Goal: Use online tool/utility: Utilize a website feature to perform a specific function

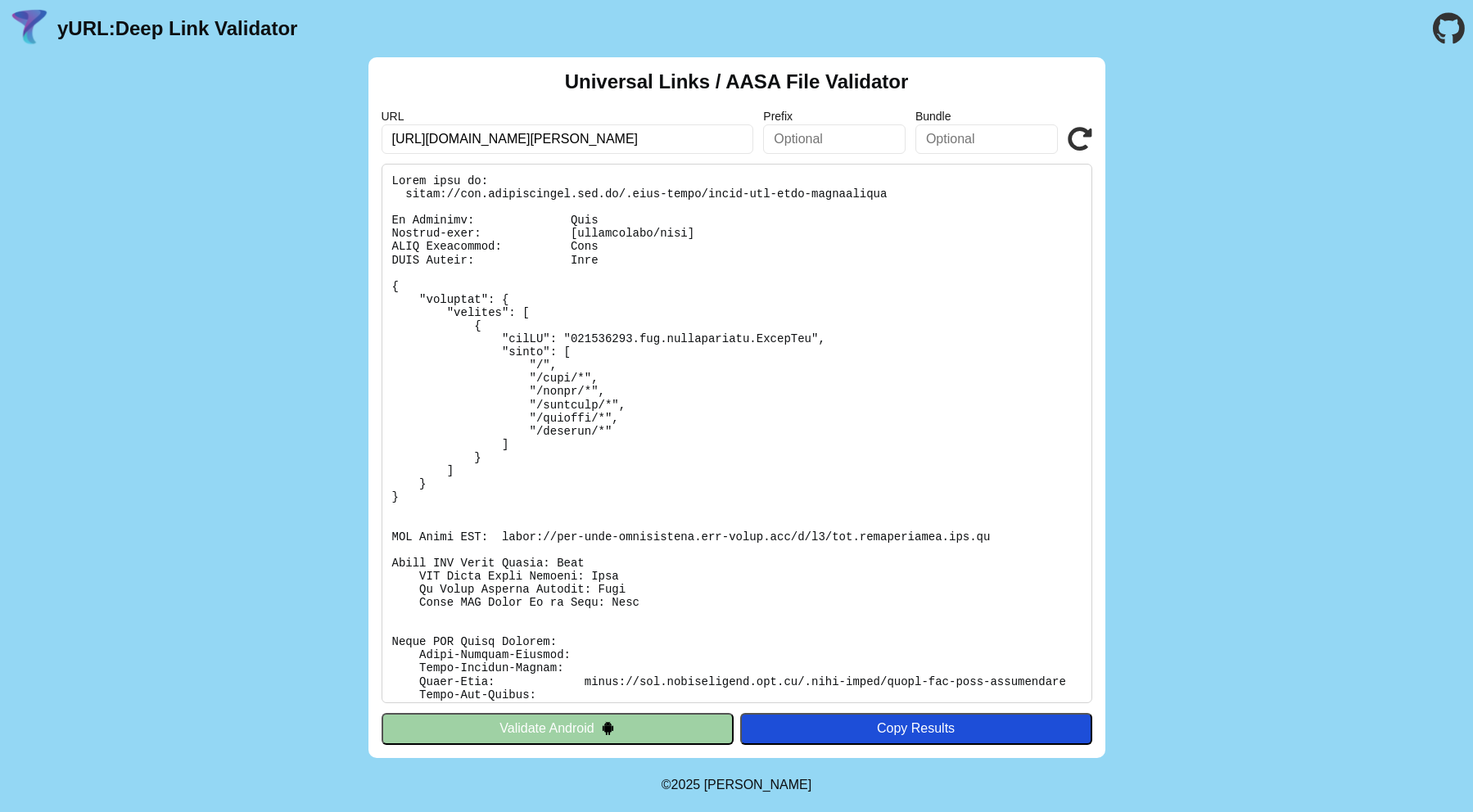
click at [557, 736] on button "Validate Android" at bounding box center [557, 728] width 352 height 31
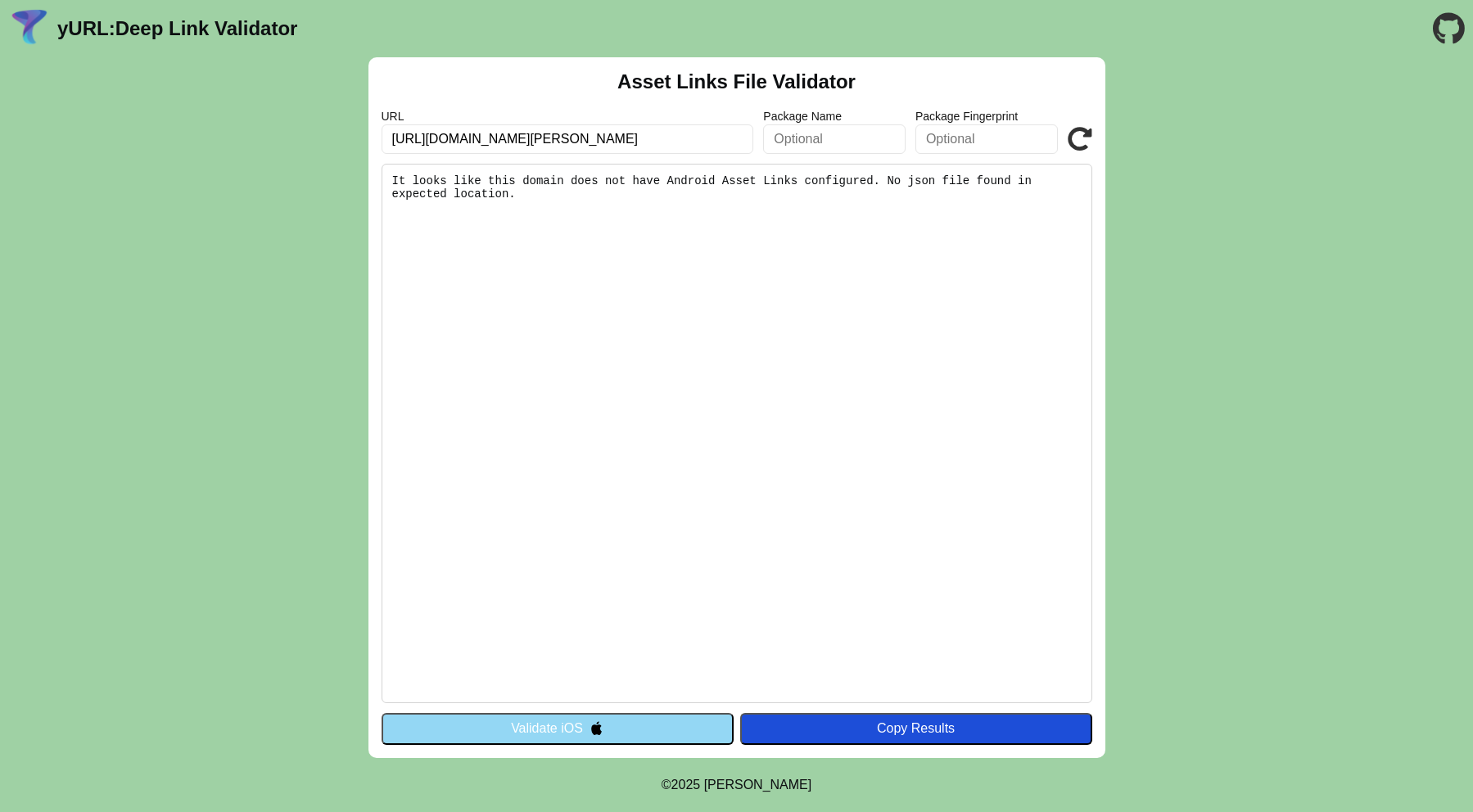
click at [712, 330] on pre "It looks like this domain does not have Android Asset Links configured. No json…" at bounding box center [736, 433] width 711 height 539
click at [593, 137] on input "[URL][DOMAIN_NAME][PERSON_NAME]" at bounding box center [567, 138] width 372 height 29
click at [561, 732] on button "Validate iOS" at bounding box center [557, 728] width 352 height 31
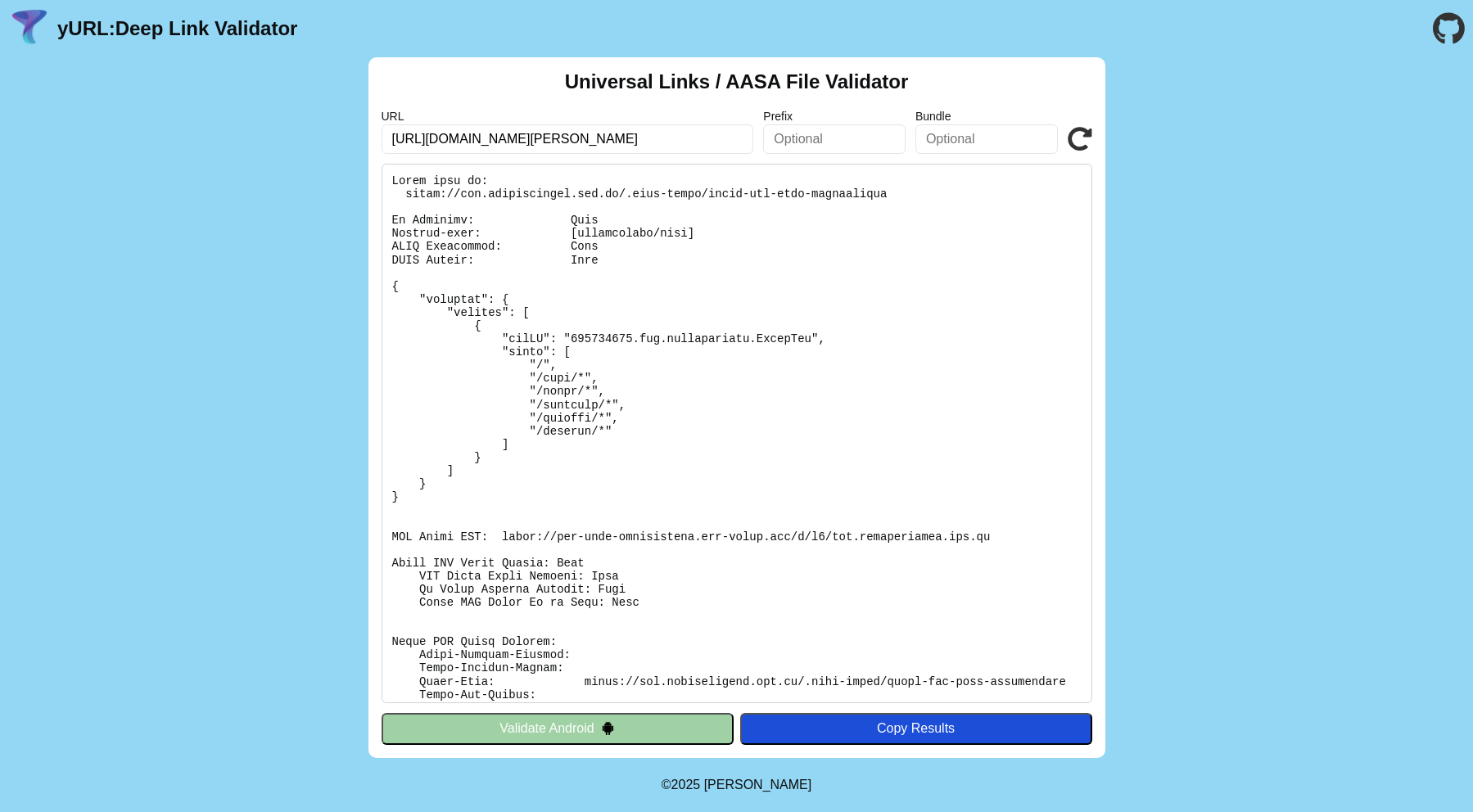
click at [559, 726] on button "Validate Android" at bounding box center [557, 728] width 352 height 31
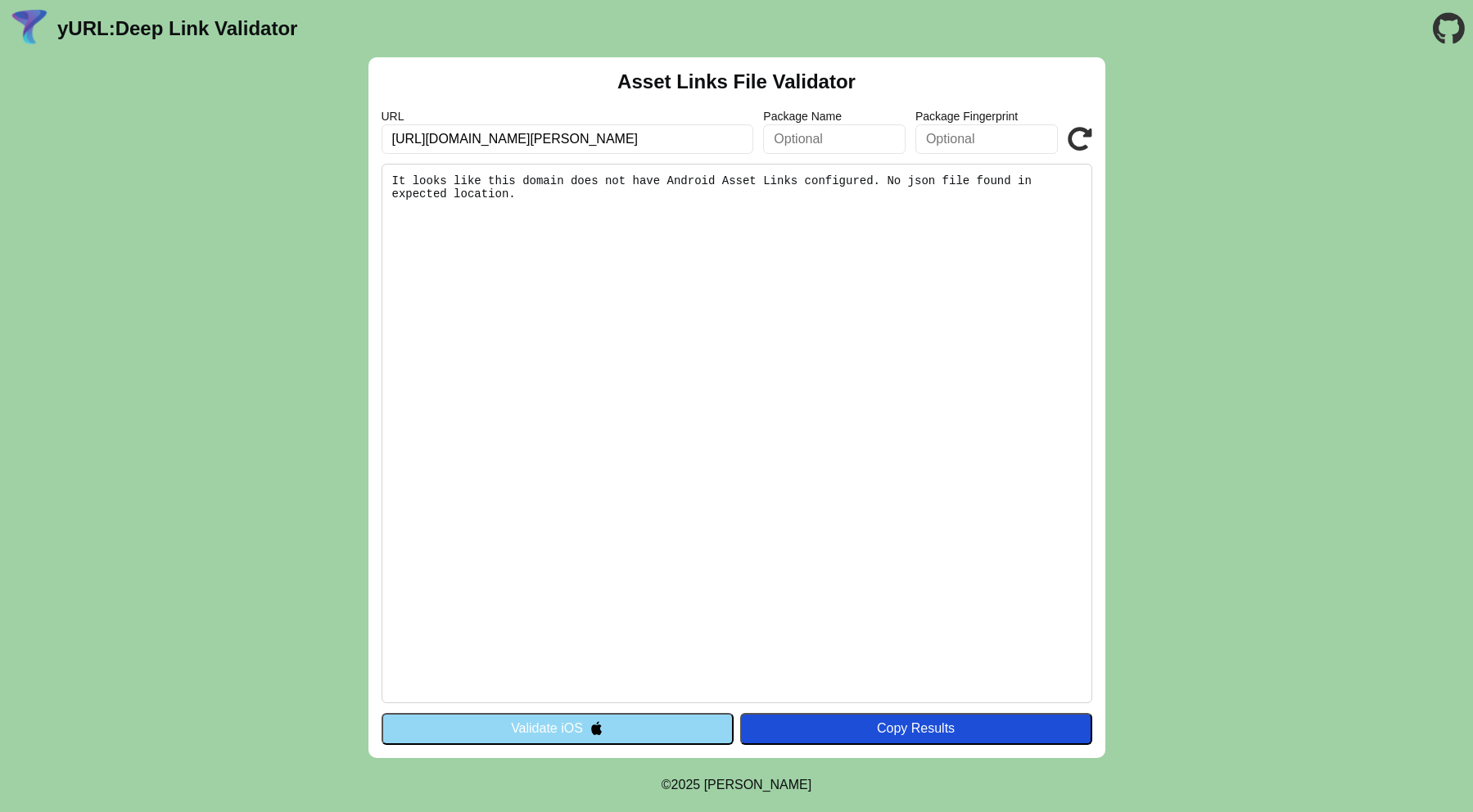
click at [1079, 145] on icon at bounding box center [1080, 139] width 25 height 25
drag, startPoint x: 603, startPoint y: 137, endPoint x: 1119, endPoint y: 138, distance: 516.0
click at [1119, 138] on div "Asset Links File Validator URL [URL][DOMAIN_NAME][PERSON_NAME] Package Name Pac…" at bounding box center [736, 407] width 1473 height 700
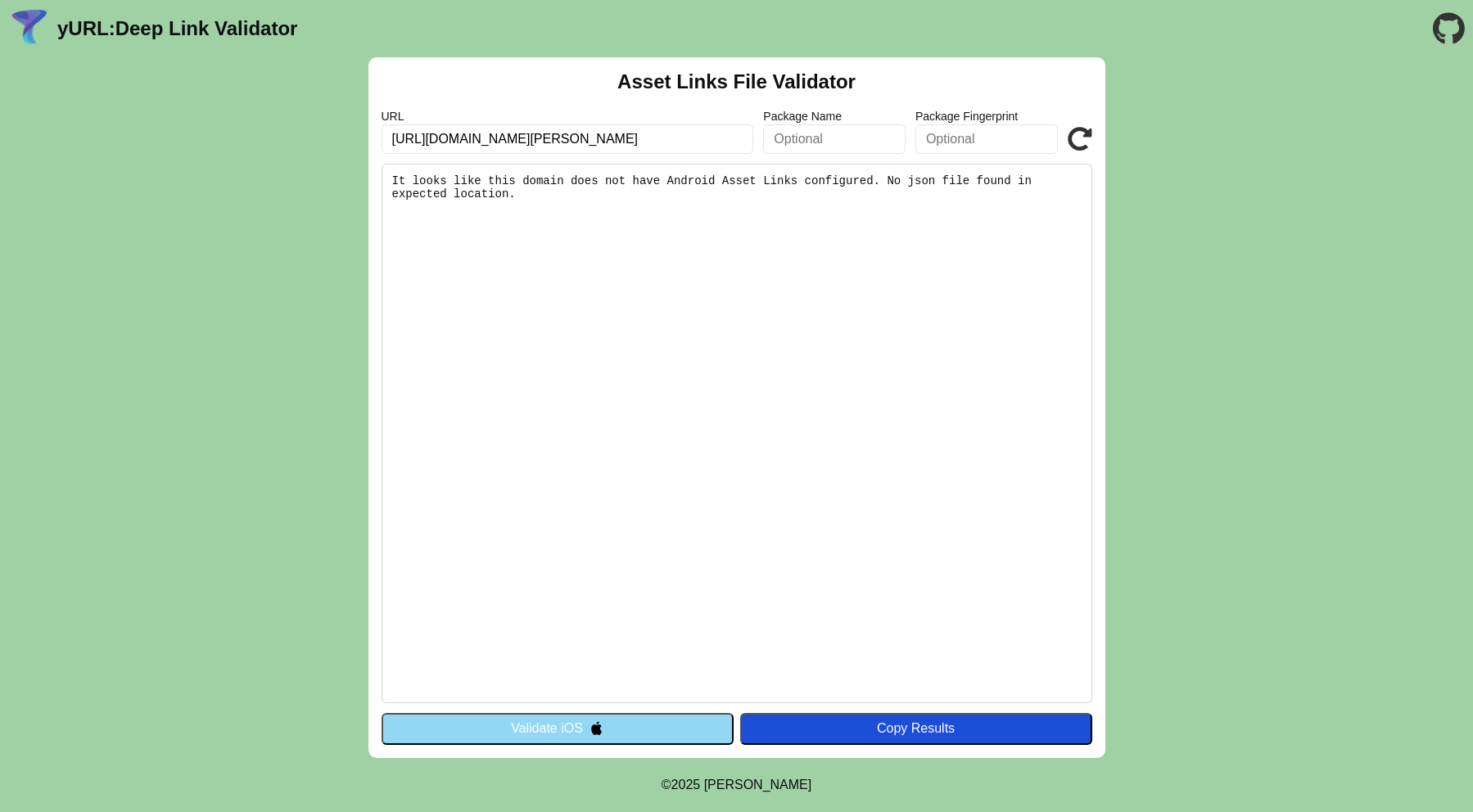
drag, startPoint x: 736, startPoint y: 189, endPoint x: 713, endPoint y: 212, distance: 32.5
click at [736, 189] on pre "It looks like this domain does not have Android Asset Links configured. No json…" at bounding box center [736, 433] width 711 height 539
click at [591, 732] on img at bounding box center [596, 728] width 14 height 14
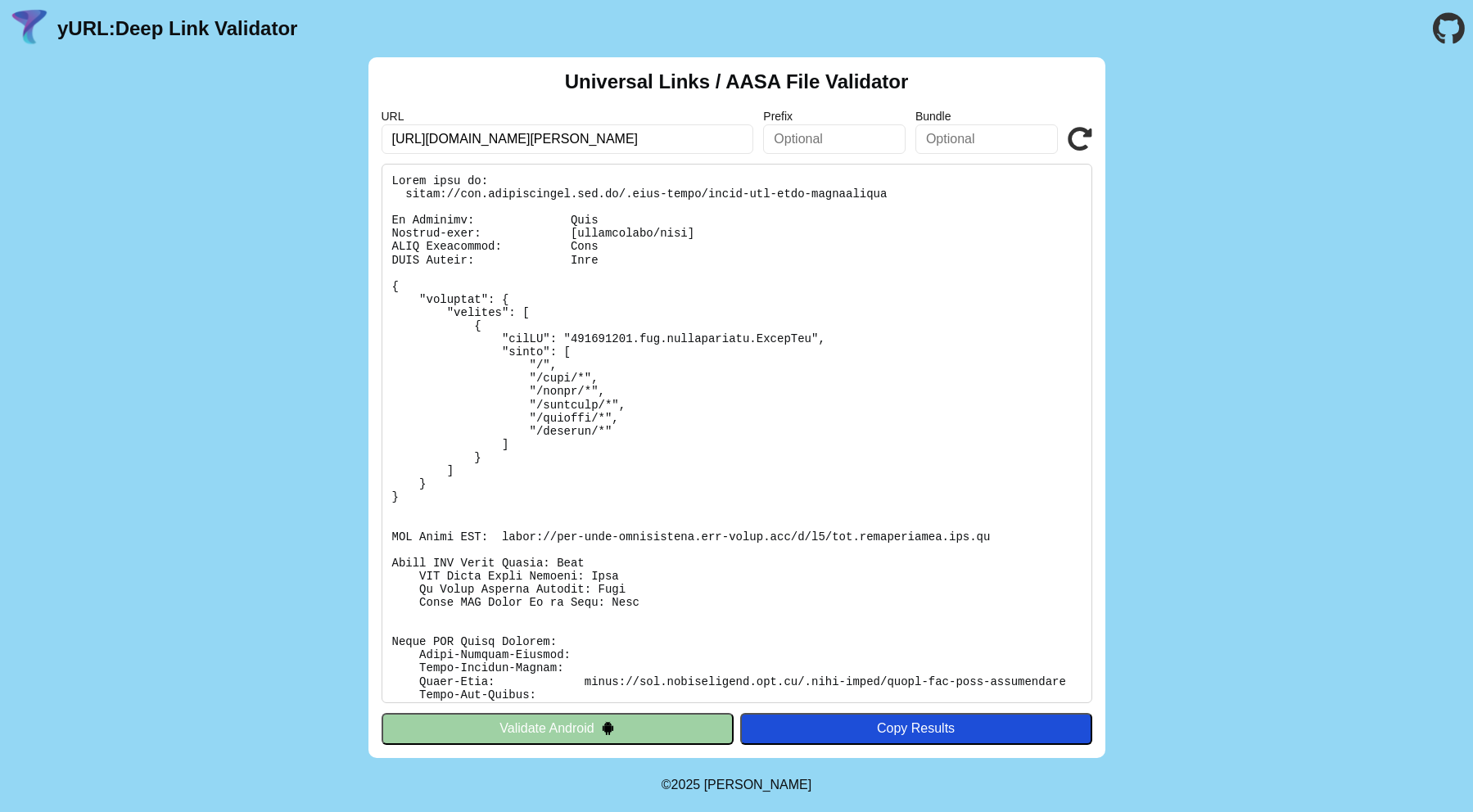
click at [1093, 138] on div "Universal Links / AASA File Validator URL https://www.radioformula.com.mx/stati…" at bounding box center [736, 407] width 736 height 700
drag, startPoint x: 1083, startPoint y: 138, endPoint x: 1083, endPoint y: 147, distance: 9.0
click at [1083, 139] on icon at bounding box center [1080, 139] width 25 height 25
